Goal: Task Accomplishment & Management: Complete application form

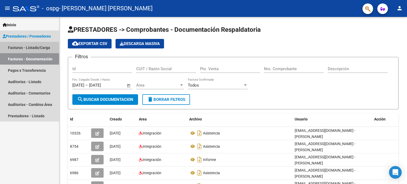
click at [40, 48] on link "Facturas - Listado/Carga" at bounding box center [29, 47] width 59 height 11
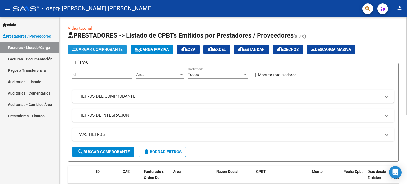
click at [112, 53] on button "Cargar Comprobante" at bounding box center [97, 50] width 59 height 10
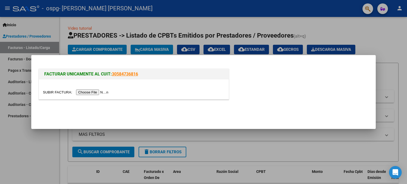
click at [97, 91] on input "file" at bounding box center [76, 92] width 67 height 6
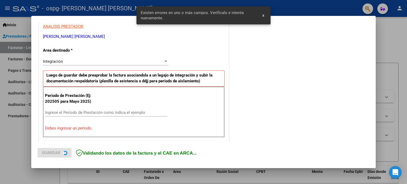
scroll to position [114, 0]
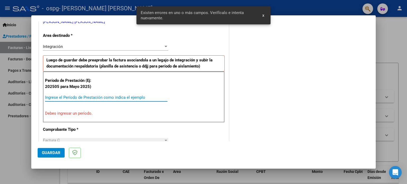
click at [61, 96] on input "Ingrese el Período de Prestación como indica el ejemplo" at bounding box center [106, 97] width 122 height 5
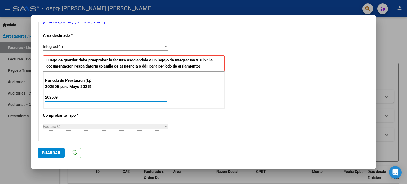
type input "202509"
click at [57, 152] on span "Guardar" at bounding box center [51, 152] width 19 height 5
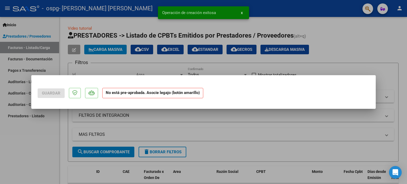
scroll to position [0, 0]
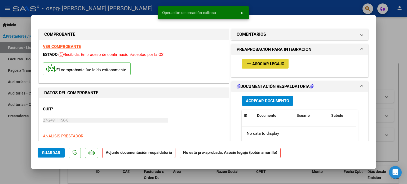
click at [269, 66] on span "Asociar Legajo" at bounding box center [268, 63] width 32 height 5
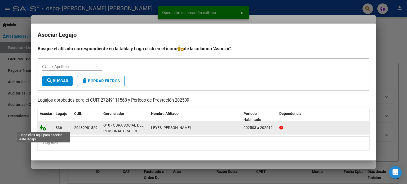
click at [42, 127] on icon at bounding box center [43, 128] width 6 height 6
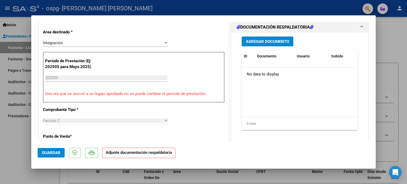
scroll to position [130, 0]
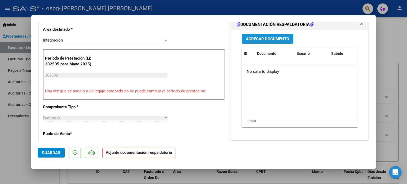
click at [275, 37] on span "Agregar Documento" at bounding box center [267, 39] width 43 height 5
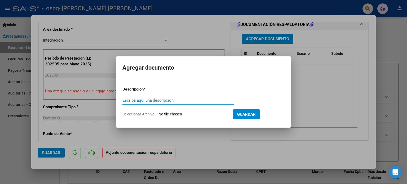
click at [189, 114] on input "Seleccionar Archivo" at bounding box center [193, 114] width 70 height 5
type input "C:\fakepath\[PERSON_NAME] T O [DATE].pdf"
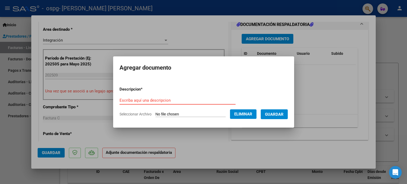
click at [201, 100] on input "Escriba aquí una descripcion" at bounding box center [177, 100] width 116 height 5
type input "asistencia"
click at [282, 113] on span "Guardar" at bounding box center [274, 114] width 19 height 5
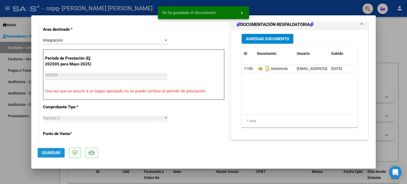
click at [49, 152] on span "Guardar" at bounding box center [51, 152] width 19 height 5
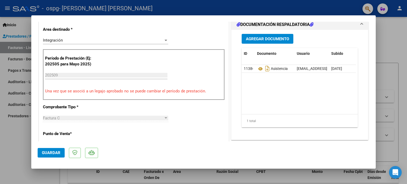
click at [392, 58] on div at bounding box center [203, 92] width 407 height 184
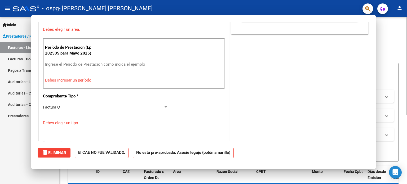
scroll to position [0, 0]
